Goal: Transaction & Acquisition: Purchase product/service

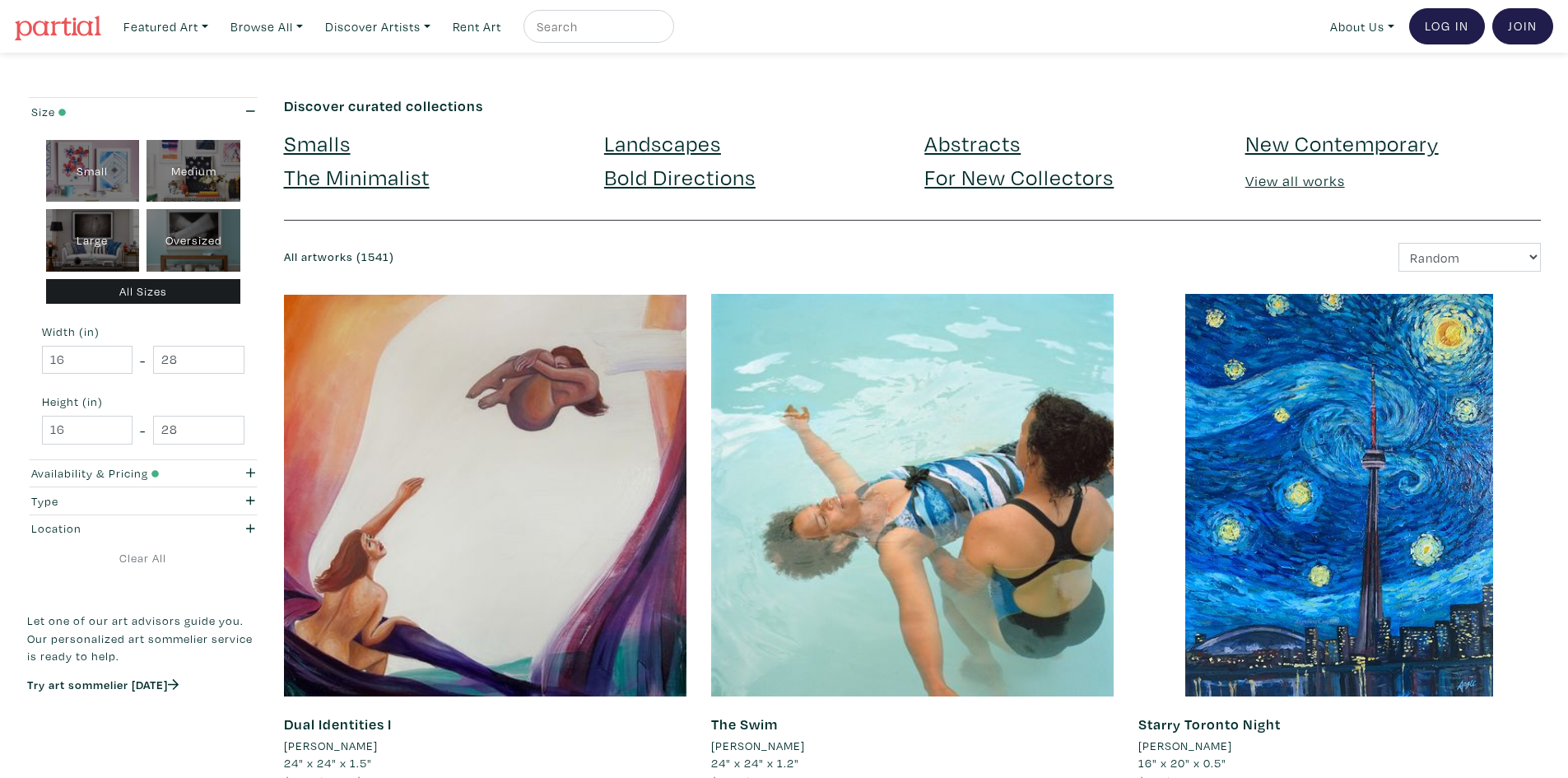
click at [592, 29] on input "text" at bounding box center [597, 26] width 123 height 20
type input "dream house"
click at [662, 31] on button "submit" at bounding box center [662, 31] width 0 height 0
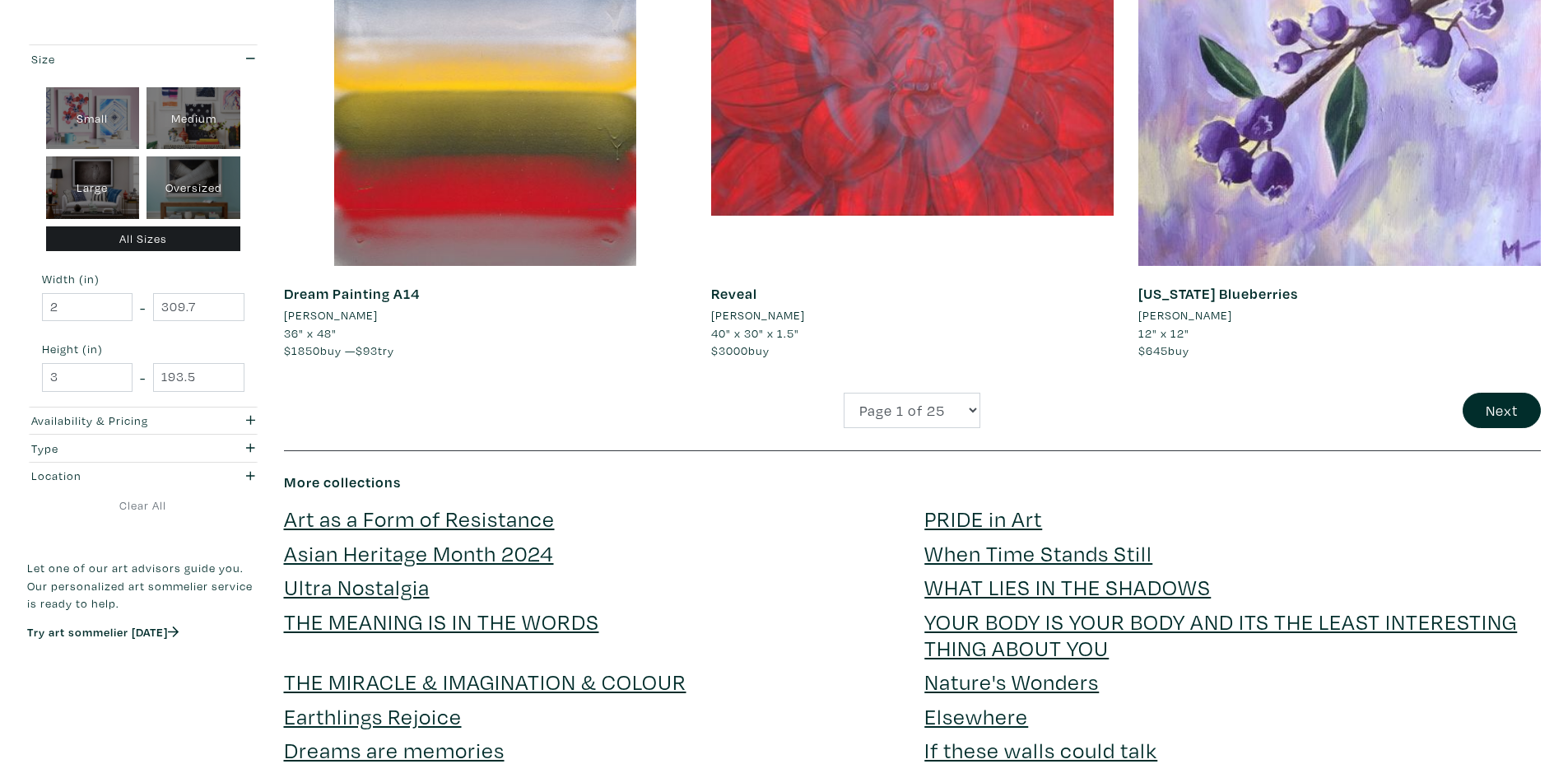
scroll to position [4033, 0]
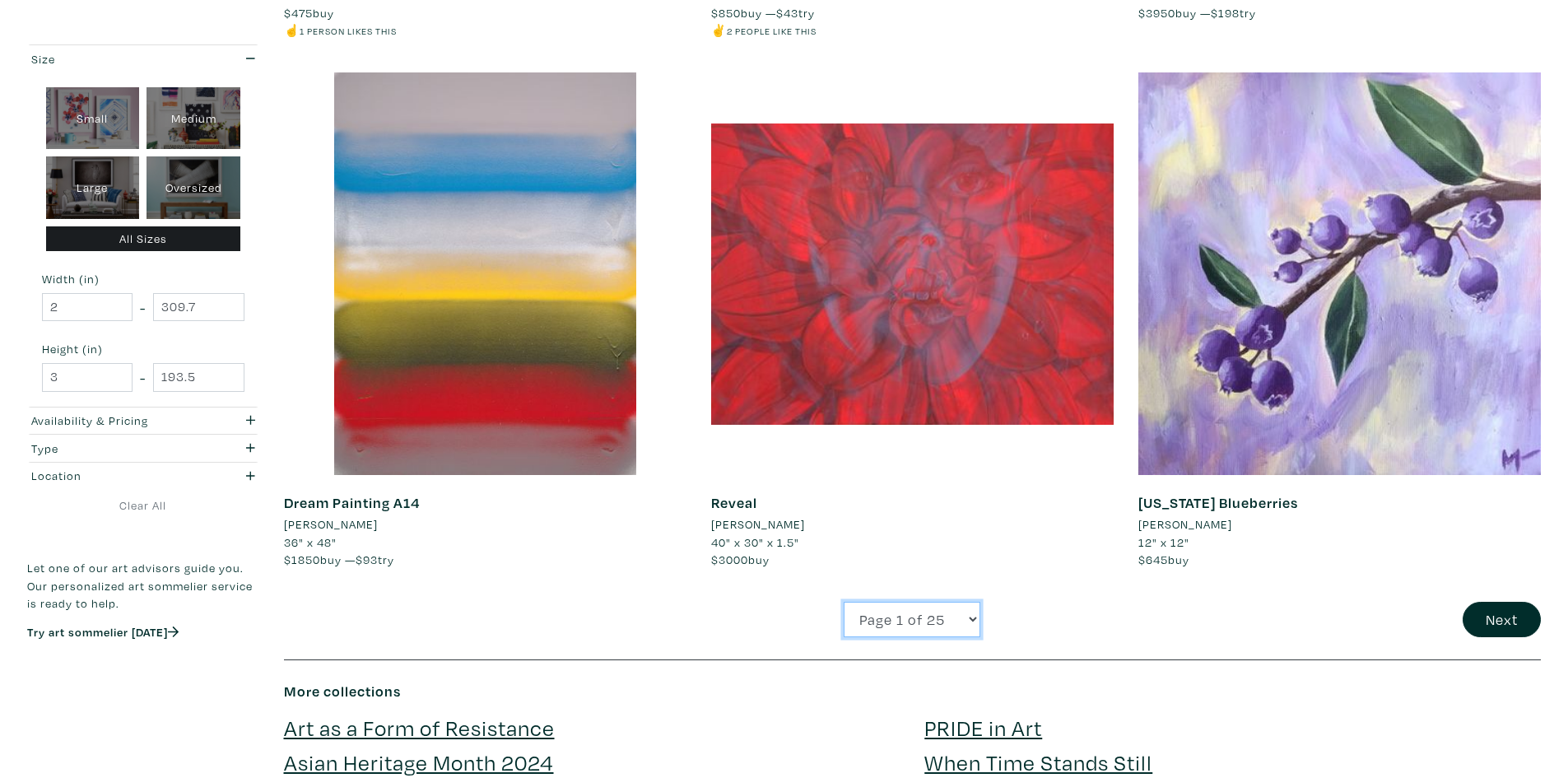
click at [968, 621] on select "Page 1 of 25 Page 2 of 25 Page 3 of 25 Page 4 of 25 Page 5 of 25 Page 6 of 25 P…" at bounding box center [912, 619] width 137 height 35
click at [1125, 619] on div "Page 1 of 25 Page 2 of 25 Page 3 of 25 Page 4 of 25 Page 5 of 25 Page 6 of 25 P…" at bounding box center [913, 619] width 428 height 35
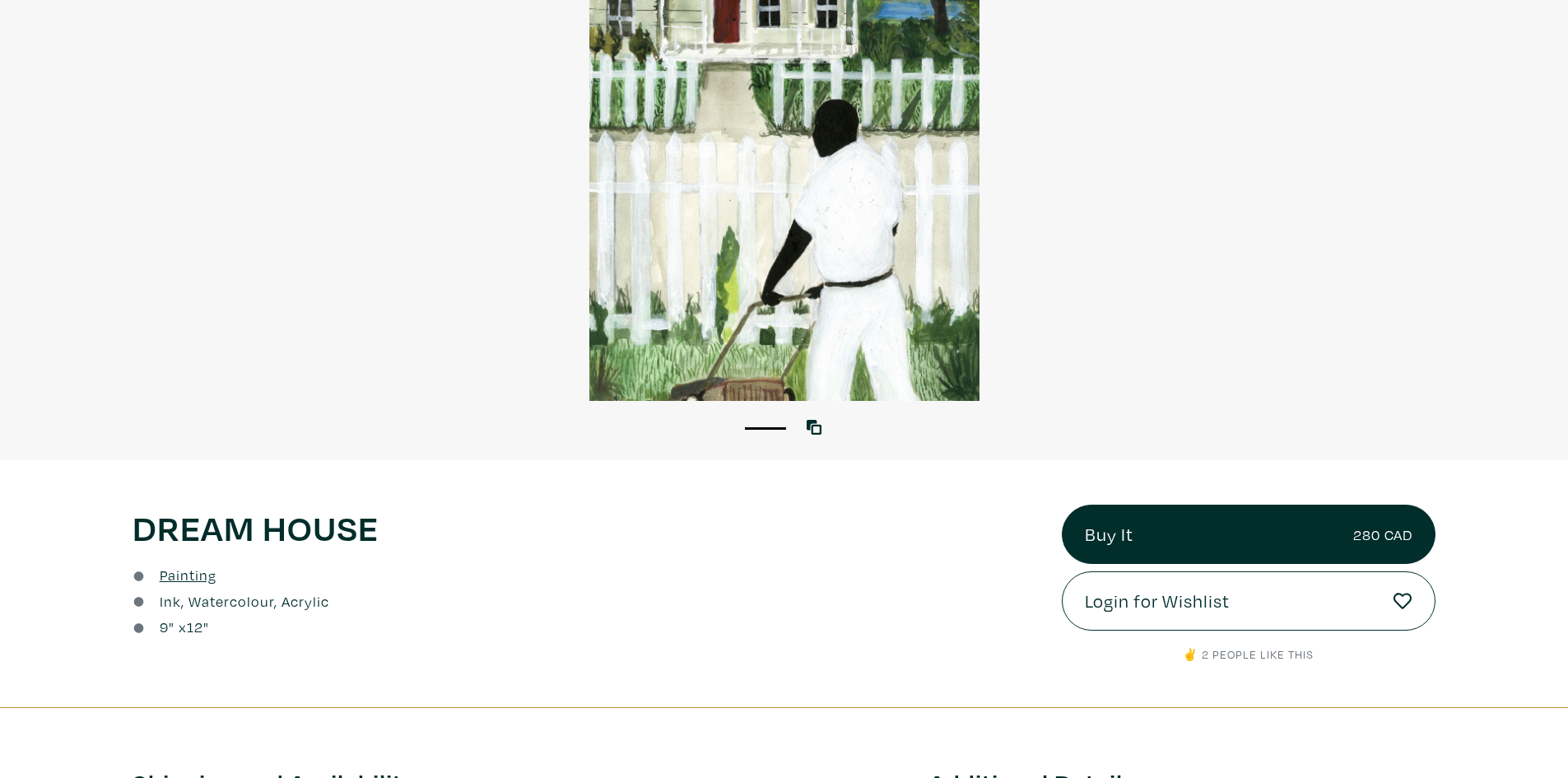
scroll to position [82, 0]
